Goal: Information Seeking & Learning: Check status

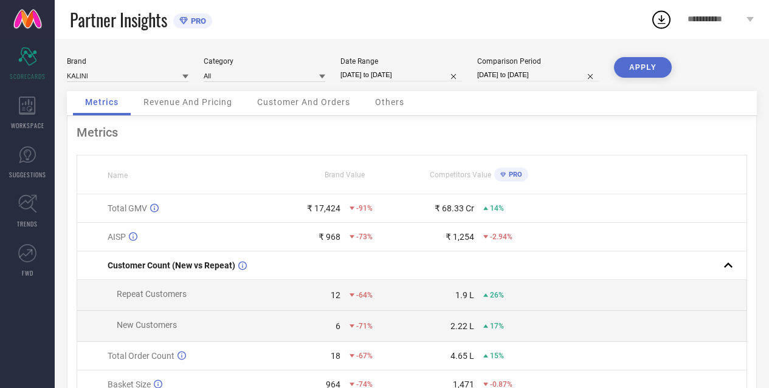
click at [34, 15] on link at bounding box center [27, 19] width 55 height 39
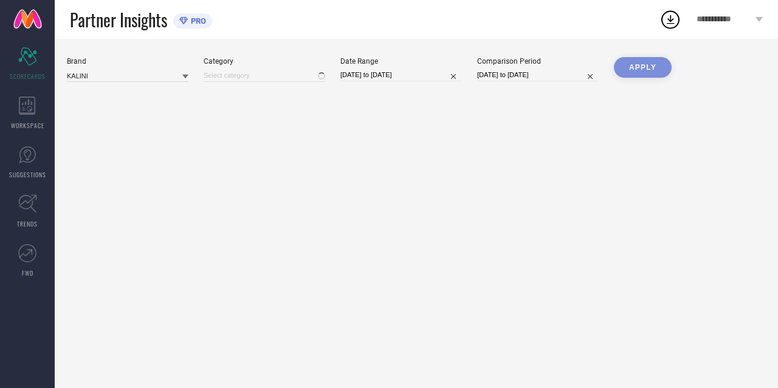
type input "All"
